Goal: Task Accomplishment & Management: Manage account settings

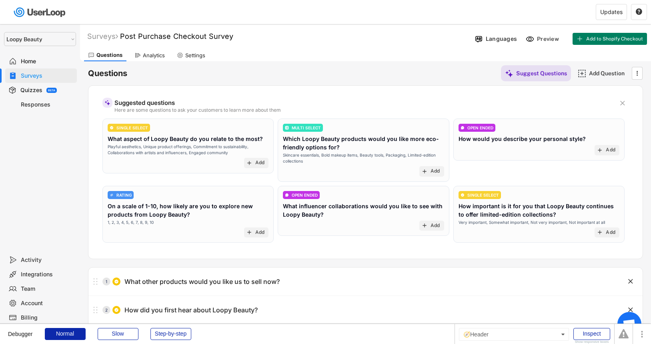
select select ""1348695171700984260__LOOKUP__1621425969652x687239840058835000""
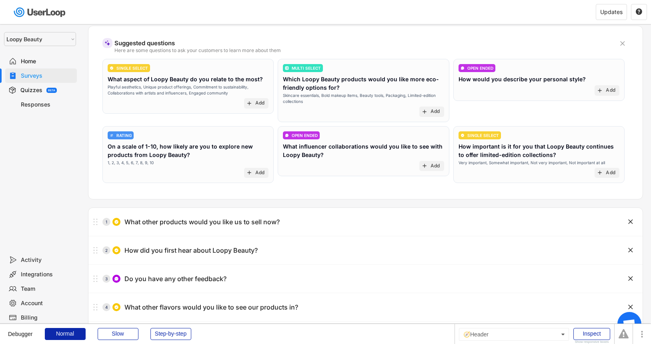
scroll to position [60, 0]
click at [57, 74] on div "Surveys" at bounding box center [47, 76] width 53 height 8
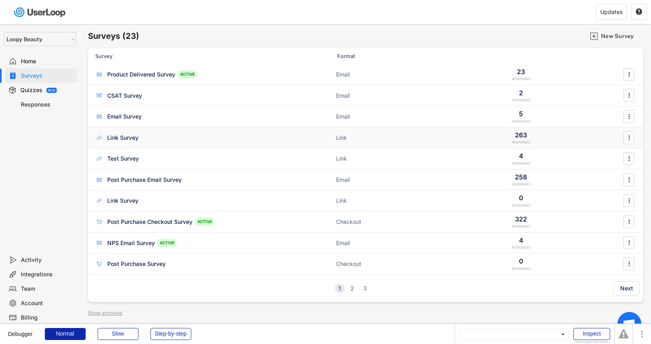
click at [168, 143] on div "Link Survey Link 263 RESPONSES " at bounding box center [365, 137] width 555 height 21
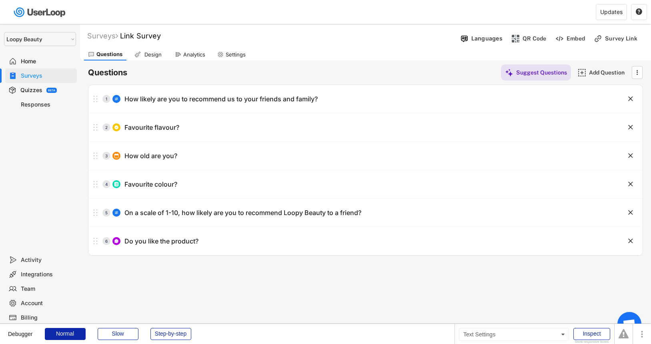
click at [226, 55] on div "Settings" at bounding box center [236, 54] width 20 height 7
select select ""monthly""
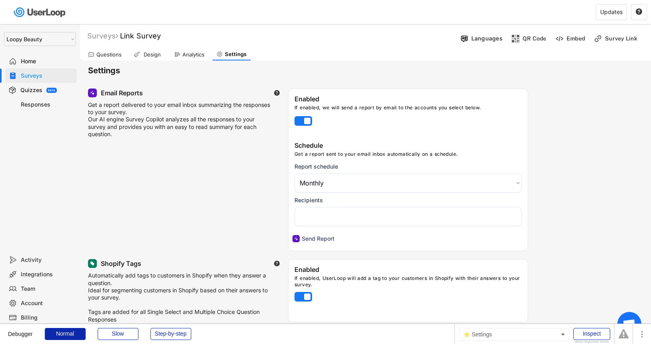
select select "1348695171700984260__LOOKUP__1621425946483x437467764361997950"
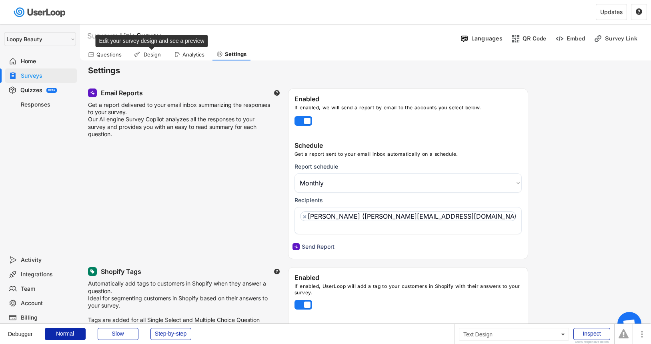
click at [146, 55] on div "Design" at bounding box center [152, 54] width 20 height 7
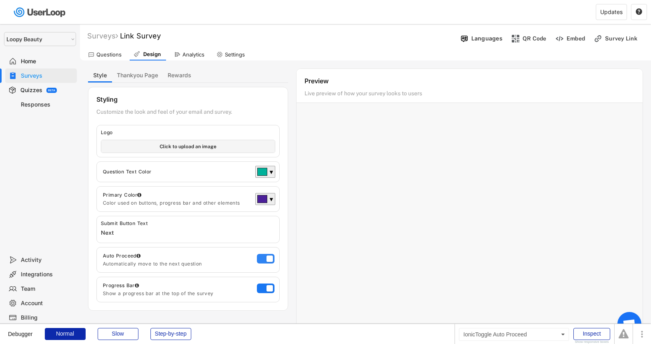
click at [262, 259] on label at bounding box center [264, 257] width 18 height 10
click at [0, 0] on input "checkbox" at bounding box center [0, 0] width 0 height 0
click at [265, 288] on label at bounding box center [264, 286] width 18 height 10
click at [0, 0] on input "checkbox" at bounding box center [0, 0] width 0 height 0
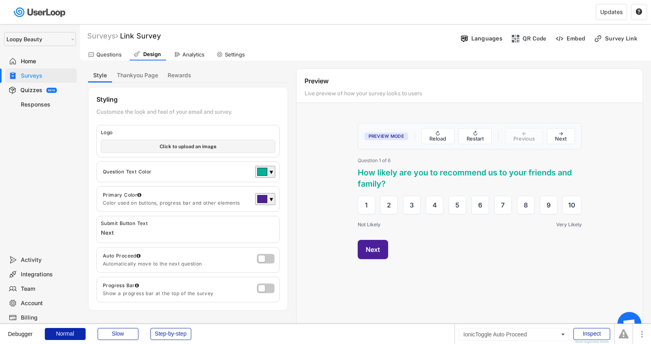
click at [262, 263] on div at bounding box center [267, 260] width 20 height 12
click at [262, 262] on div at bounding box center [267, 260] width 20 height 12
click at [269, 256] on label at bounding box center [264, 257] width 18 height 10
click at [0, 0] on input "checkbox" at bounding box center [0, 0] width 0 height 0
